Goal: Information Seeking & Learning: Learn about a topic

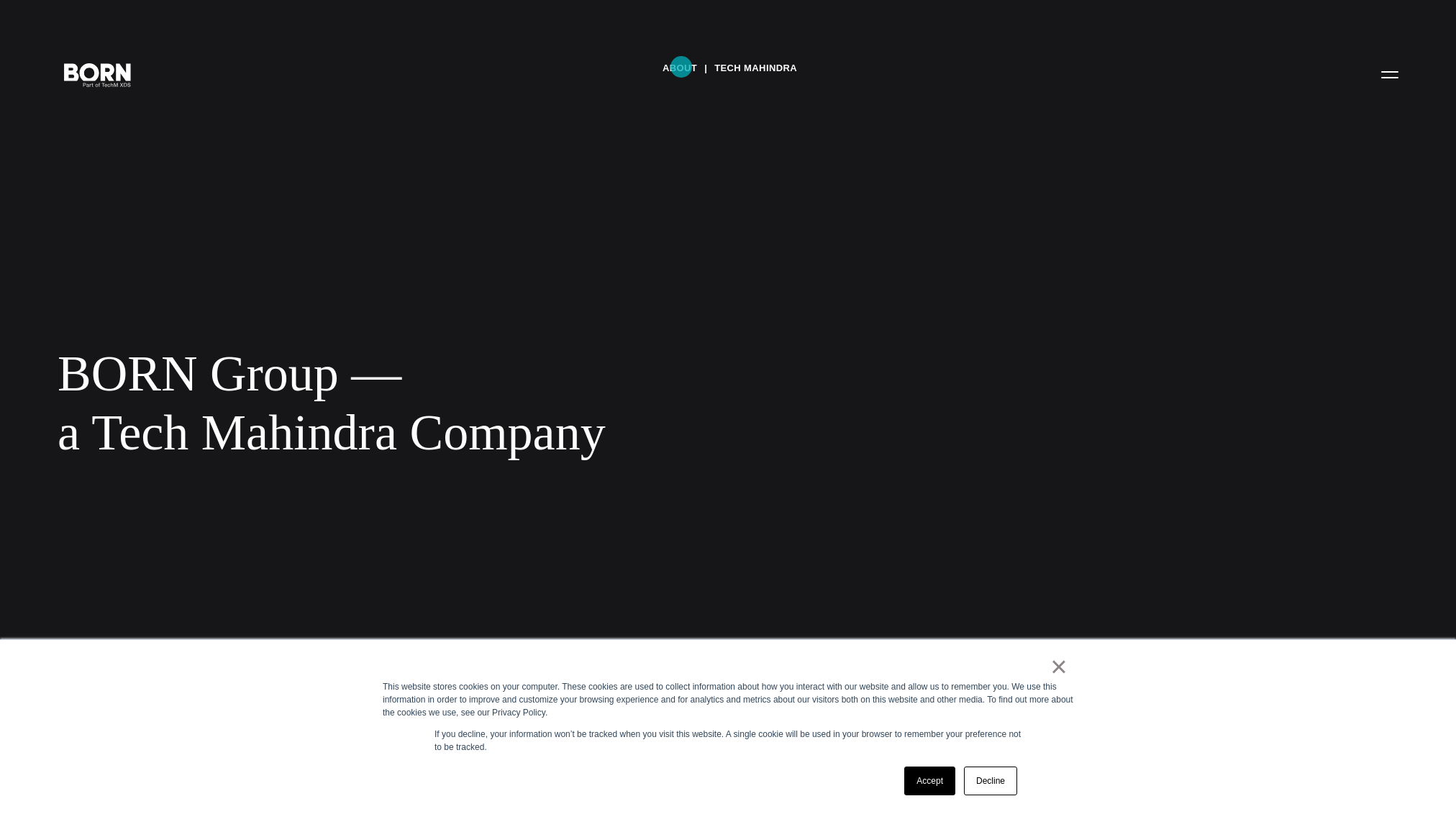
click at [681, 67] on link "About" at bounding box center [679, 69] width 35 height 22
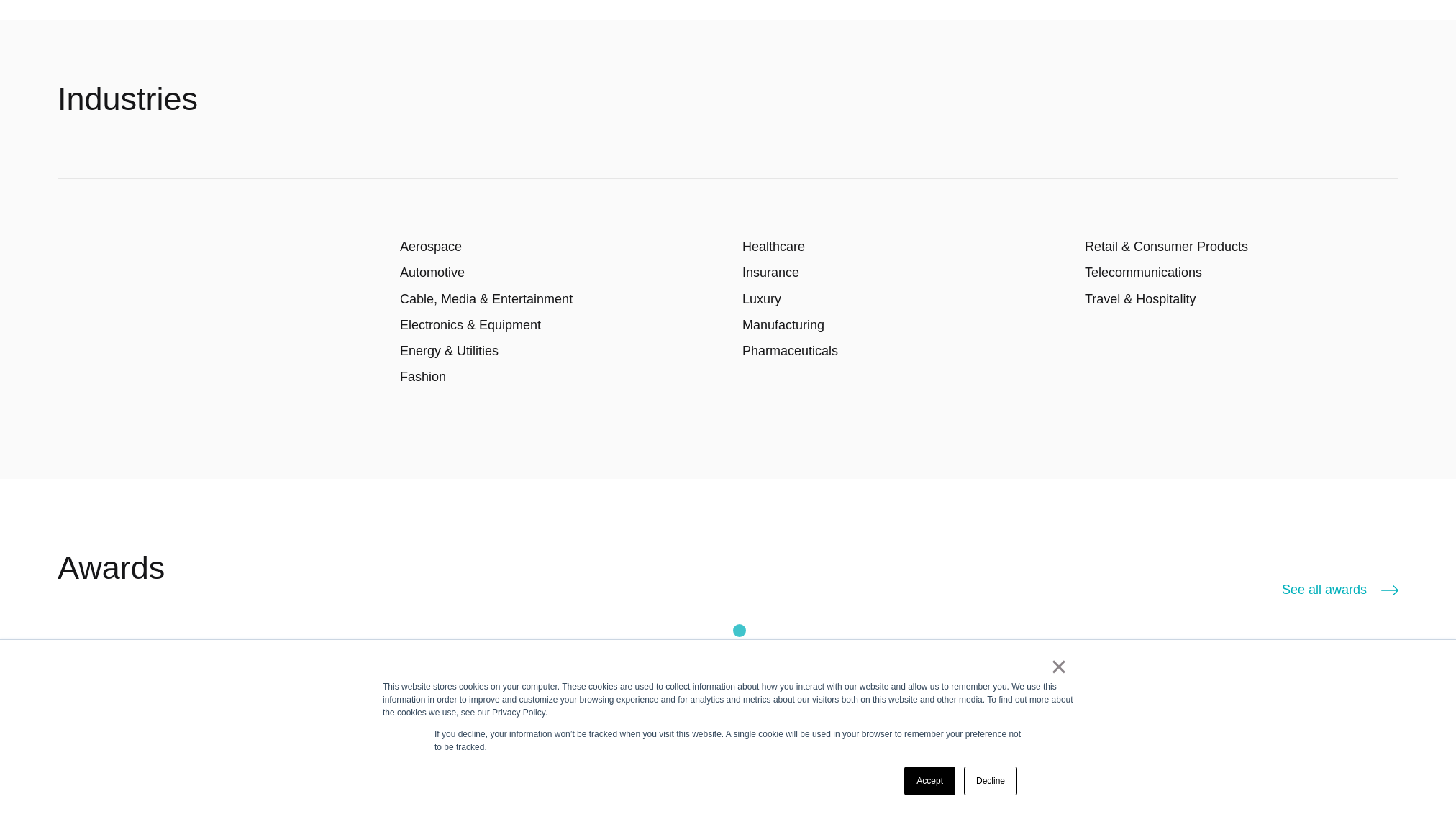
scroll to position [3239, 0]
click at [804, 500] on header "Awards See all awards" at bounding box center [728, 568] width 1340 height 180
click at [1066, 671] on link "×" at bounding box center [1058, 666] width 17 height 13
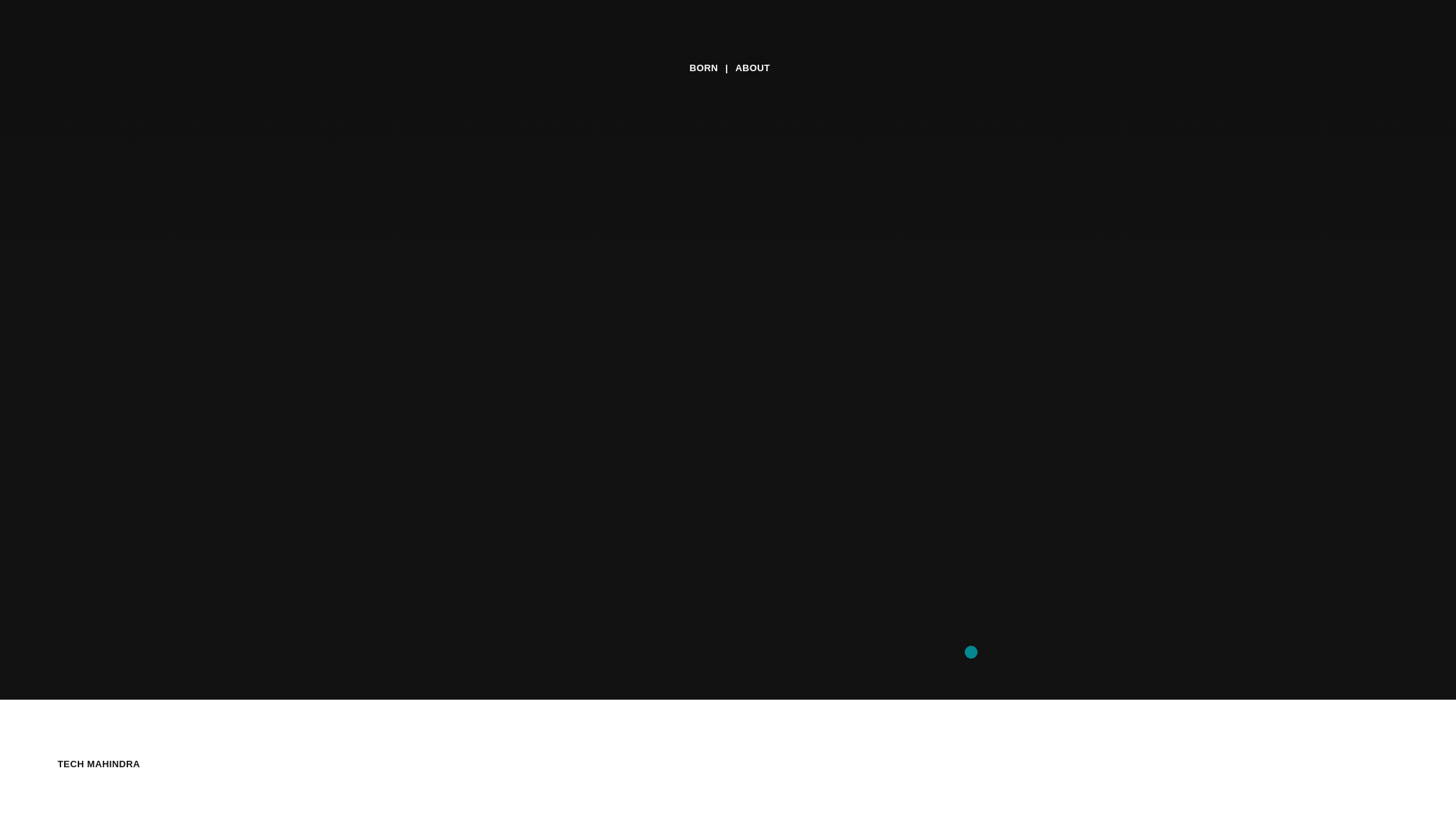
scroll to position [0, 0]
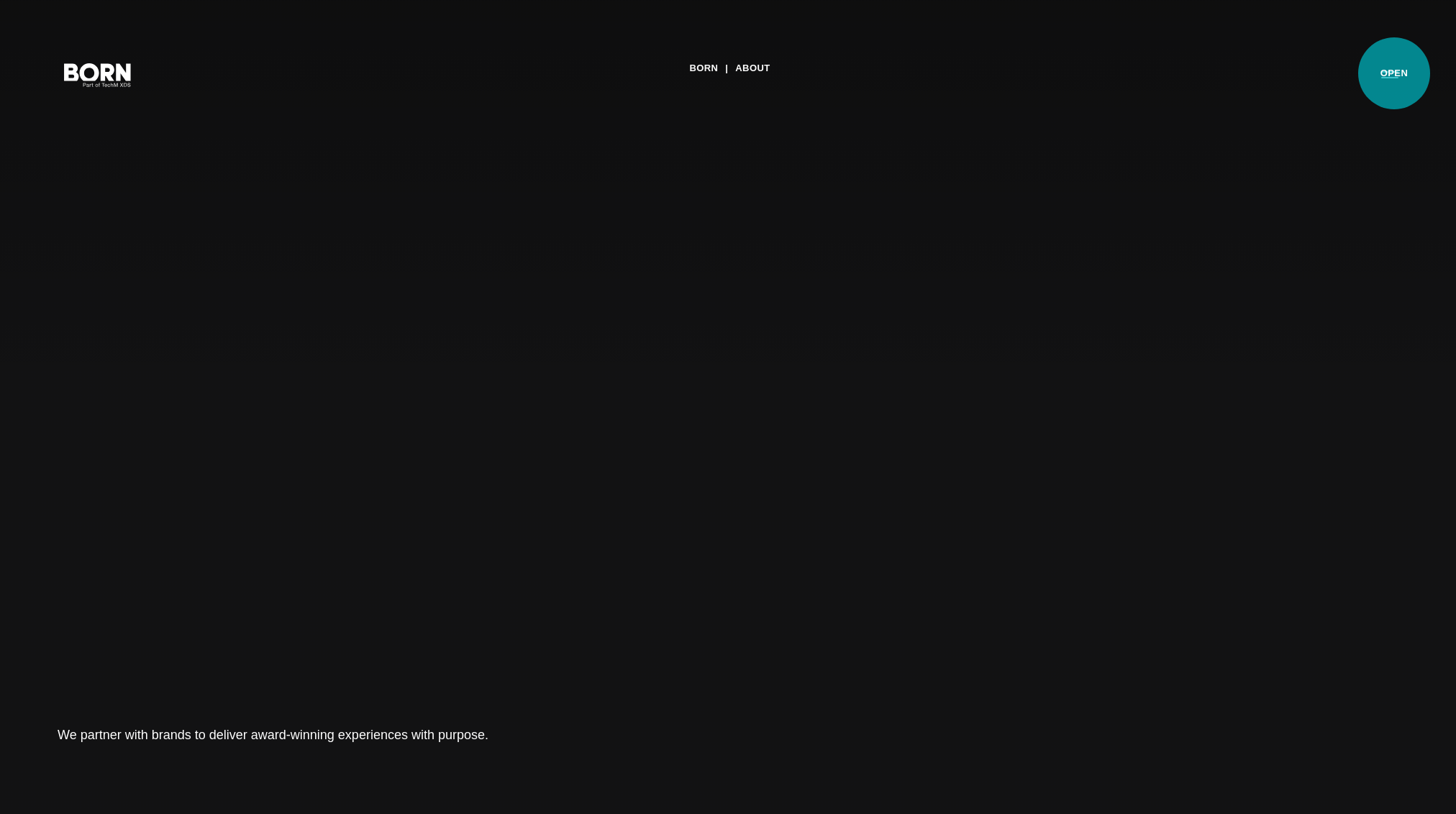
click at [1394, 74] on button "Primary Menu" at bounding box center [1389, 74] width 35 height 30
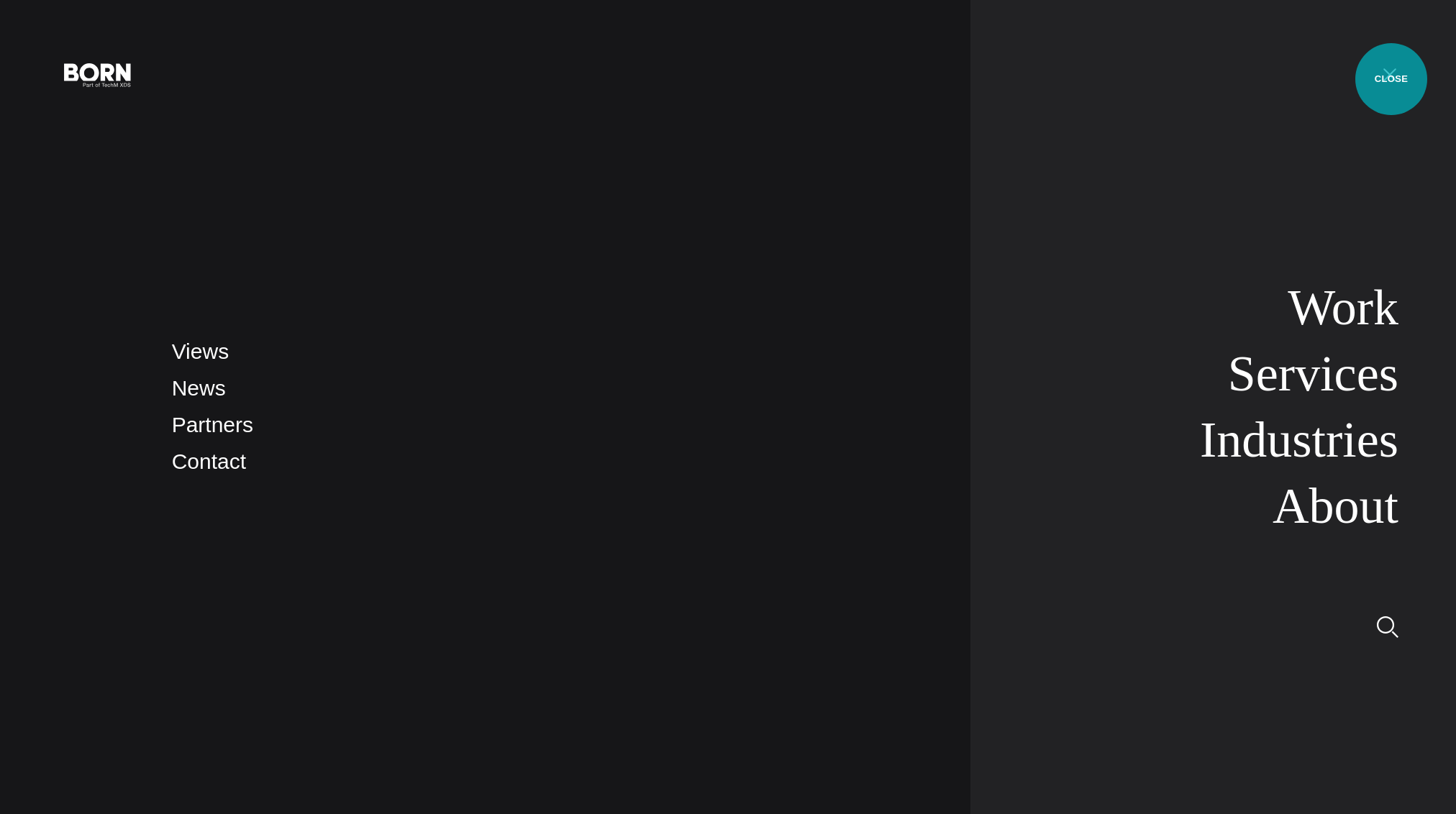
click at [1391, 79] on button "Primary Menu" at bounding box center [1389, 74] width 35 height 30
